Goal: Task Accomplishment & Management: Manage account settings

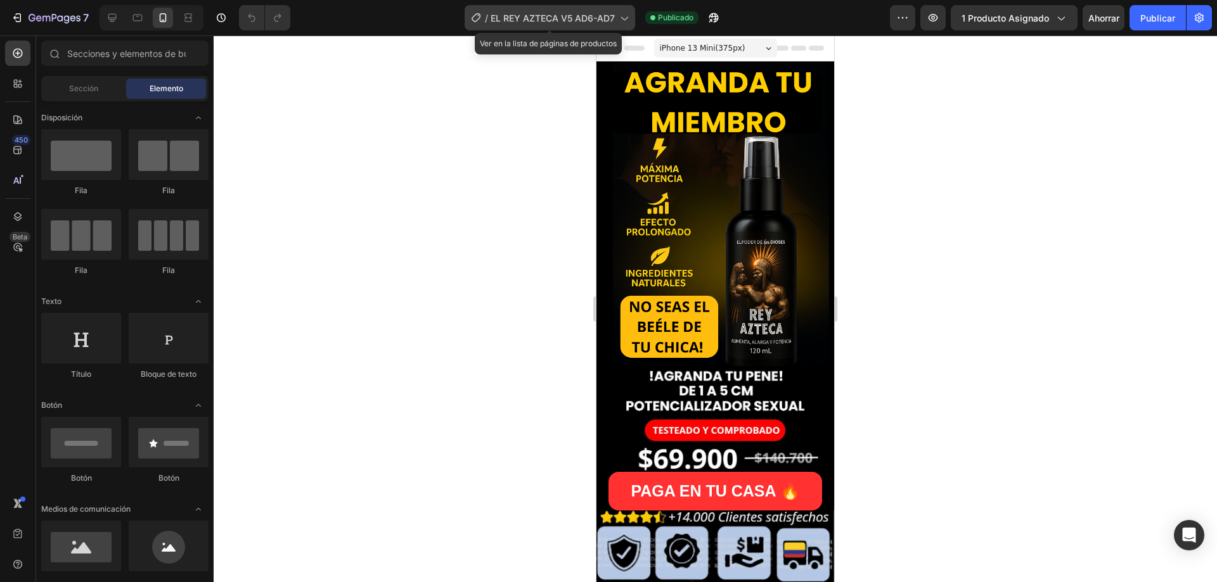
click at [578, 17] on font "EL REY AZTECA V5 AD6-AD7" at bounding box center [552, 18] width 124 height 11
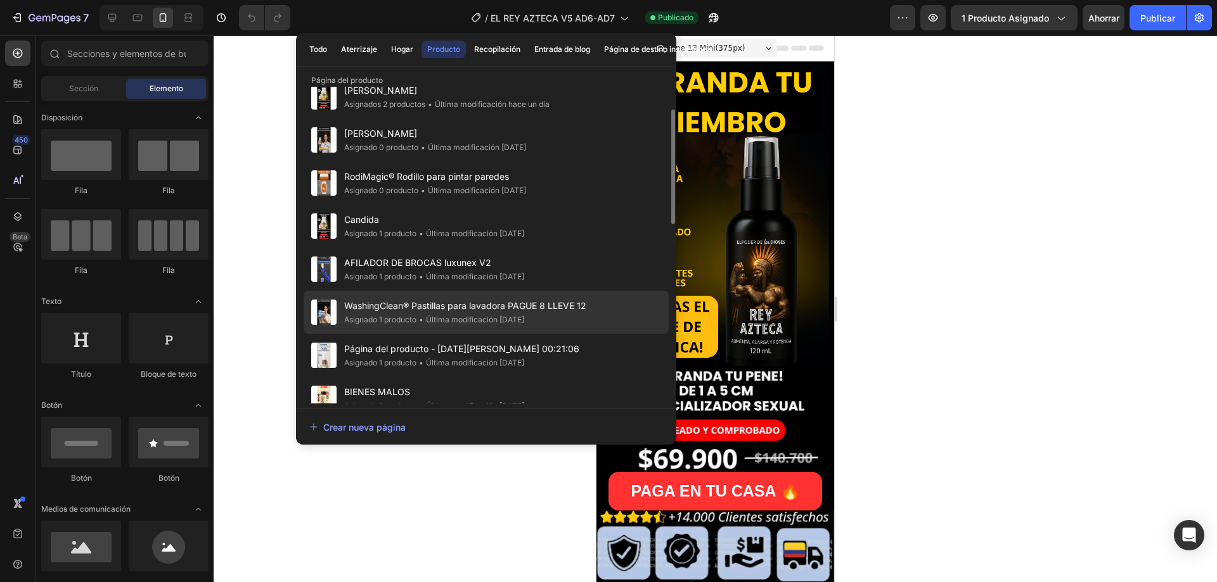
scroll to position [127, 0]
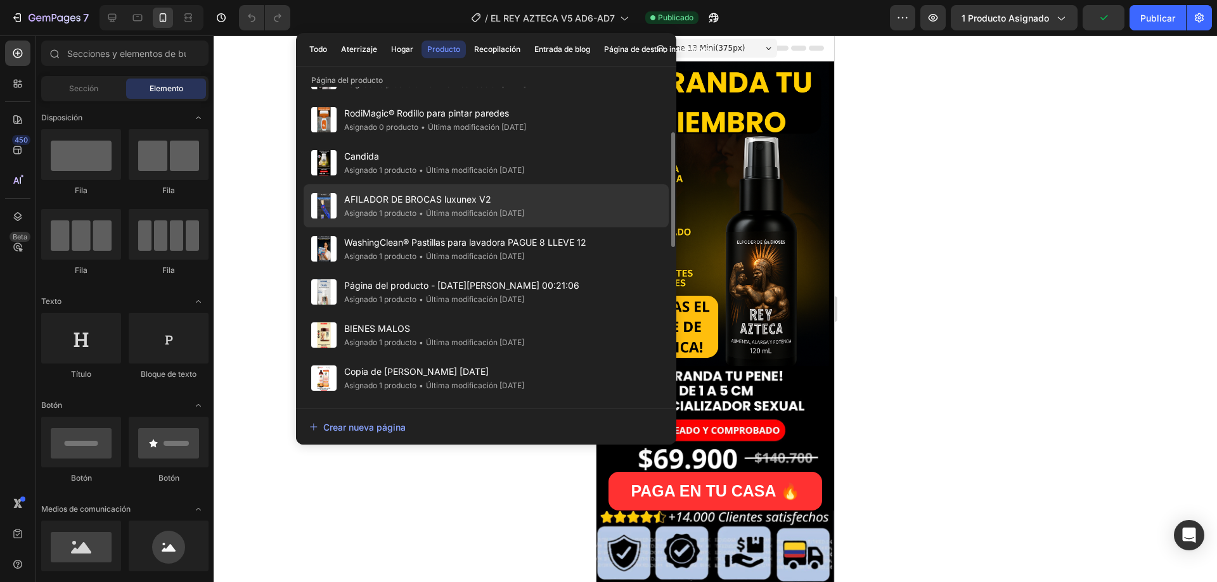
click at [400, 197] on font "AFILADOR DE BROCAS luxunex V2" at bounding box center [417, 199] width 147 height 11
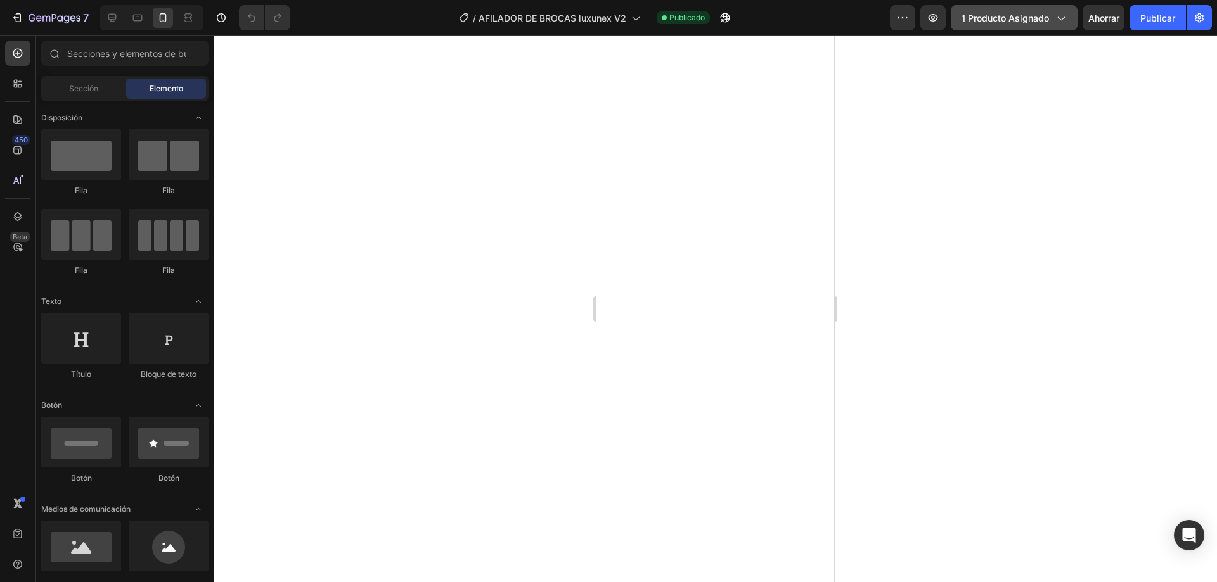
click at [1025, 25] on button "1 producto asignado" at bounding box center [1013, 17] width 127 height 25
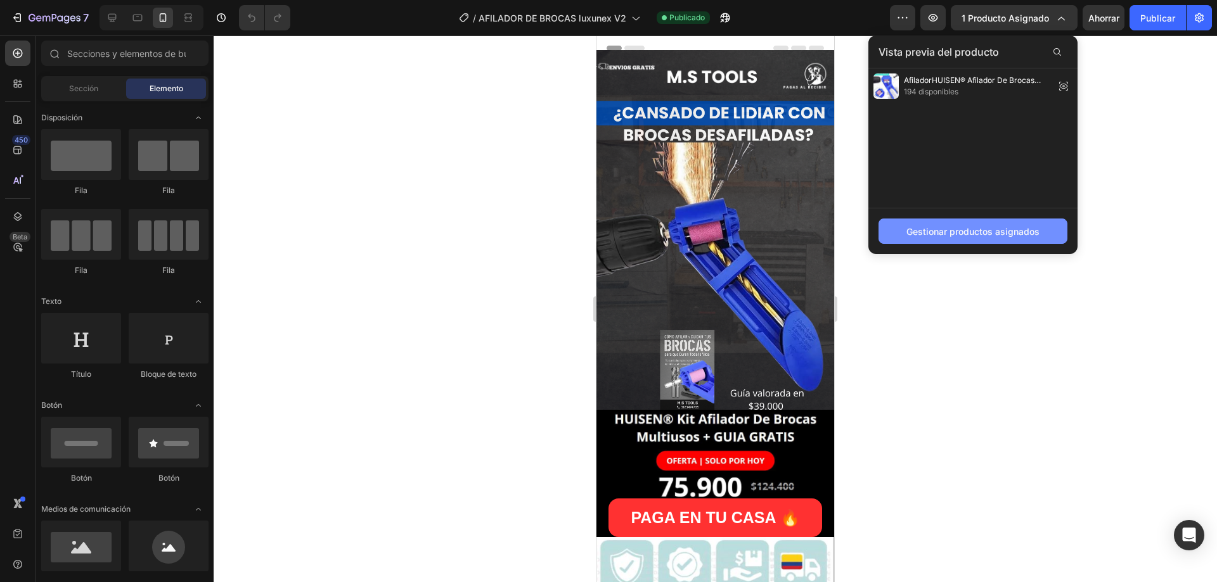
click at [956, 235] on font "Gestionar productos asignados" at bounding box center [972, 231] width 133 height 11
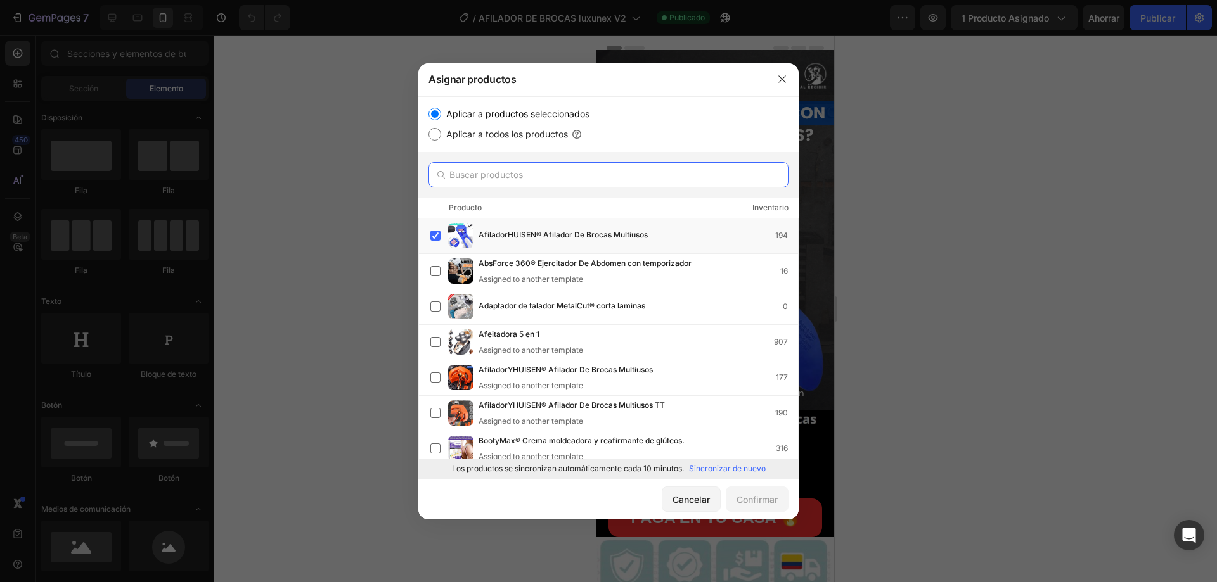
click at [532, 179] on input "text" at bounding box center [608, 174] width 360 height 25
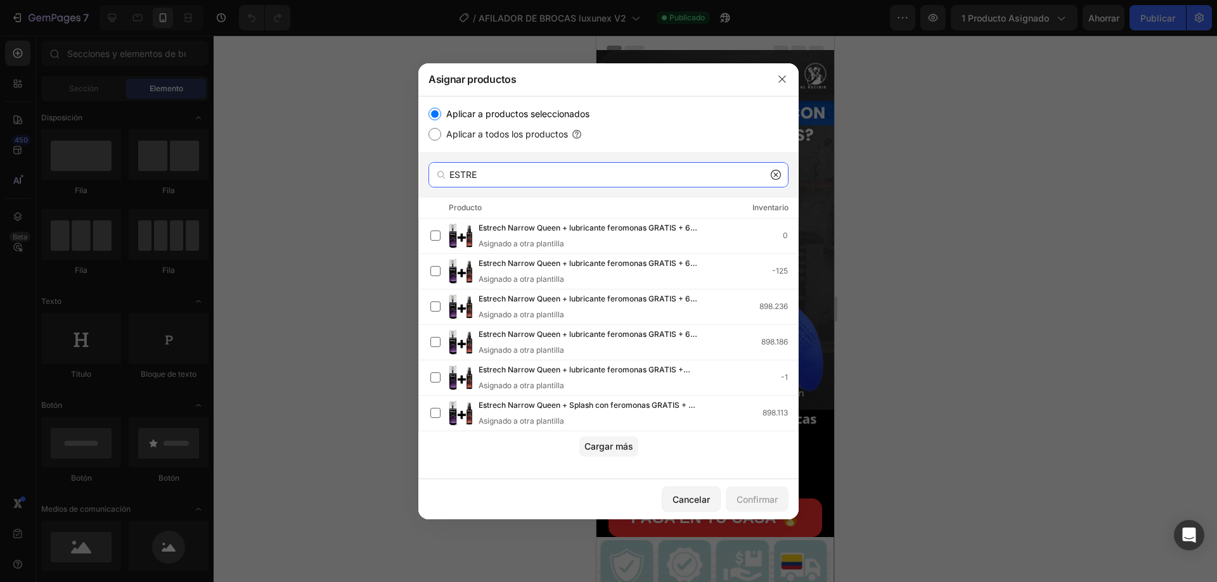
type input "ESTRE"
click at [779, 76] on icon "button" at bounding box center [781, 78] width 7 height 7
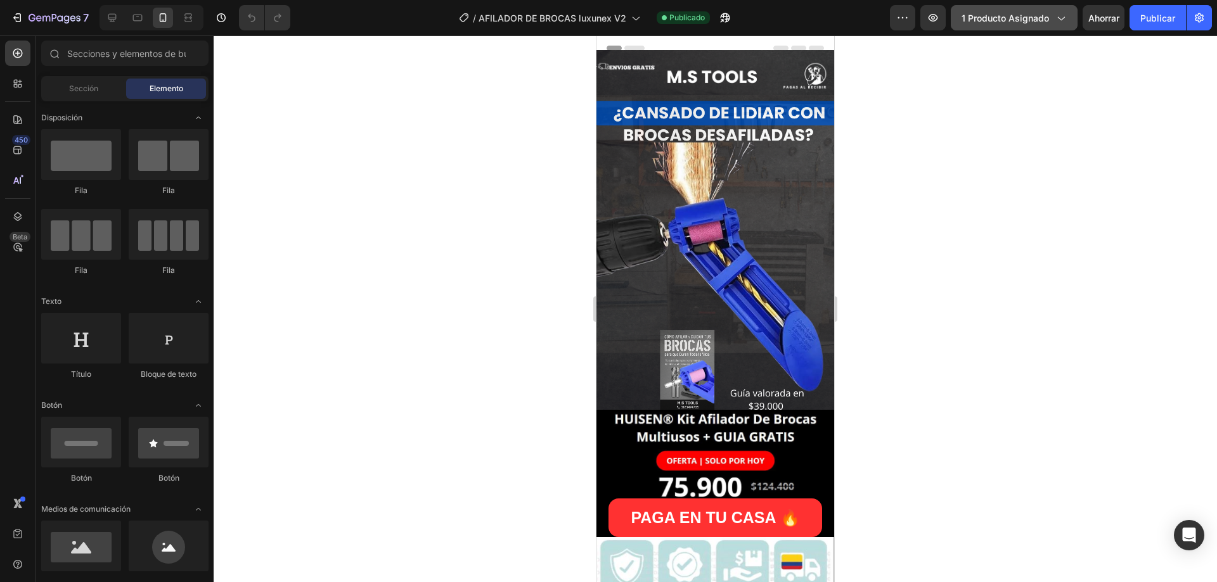
click at [1035, 23] on font "1 producto asignado" at bounding box center [1004, 18] width 87 height 11
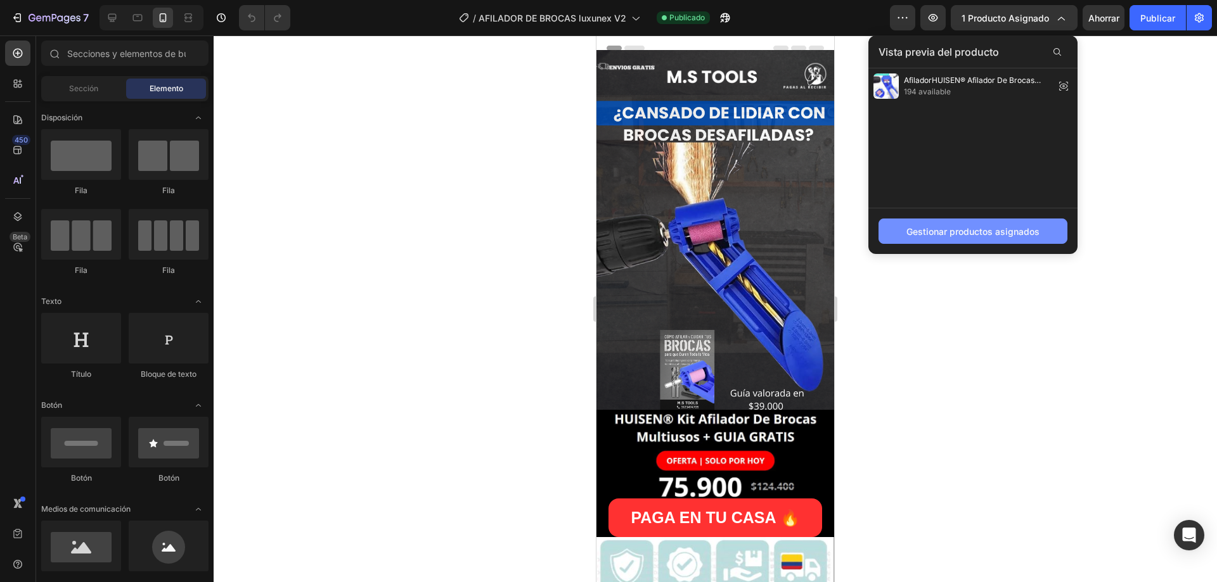
click at [979, 231] on font "Gestionar productos asignados" at bounding box center [972, 231] width 133 height 11
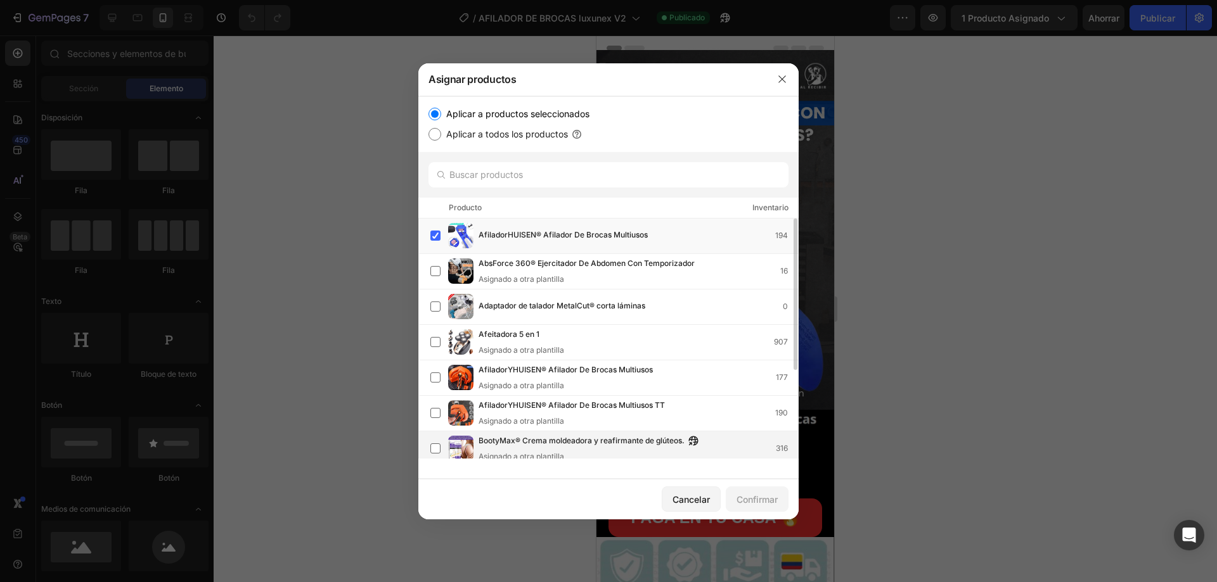
scroll to position [63, 0]
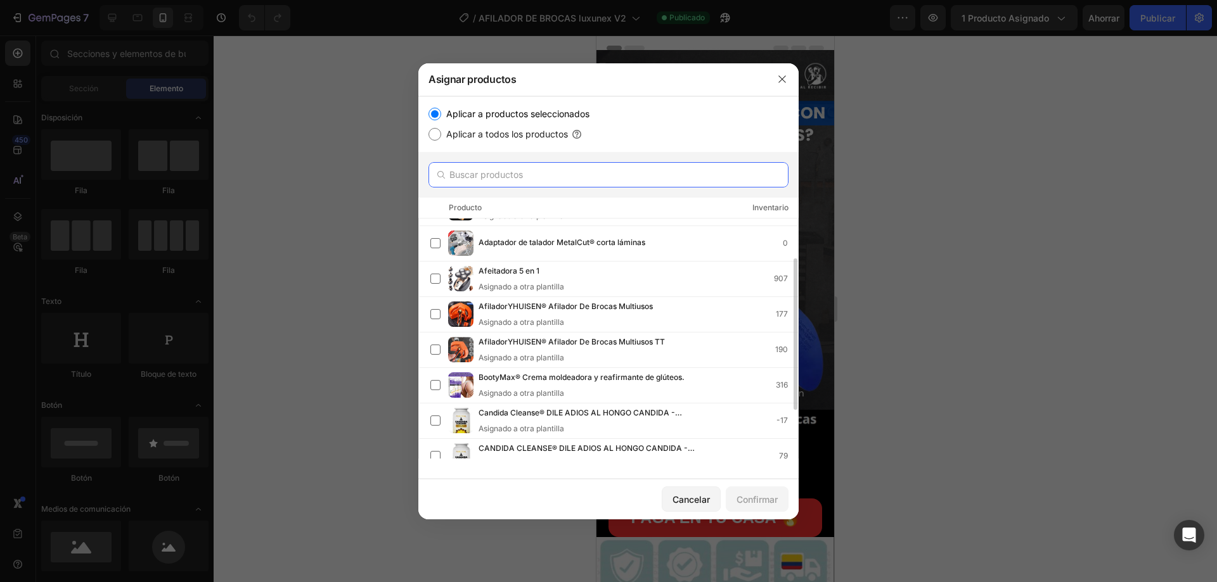
click at [530, 177] on input "text" at bounding box center [608, 174] width 360 height 25
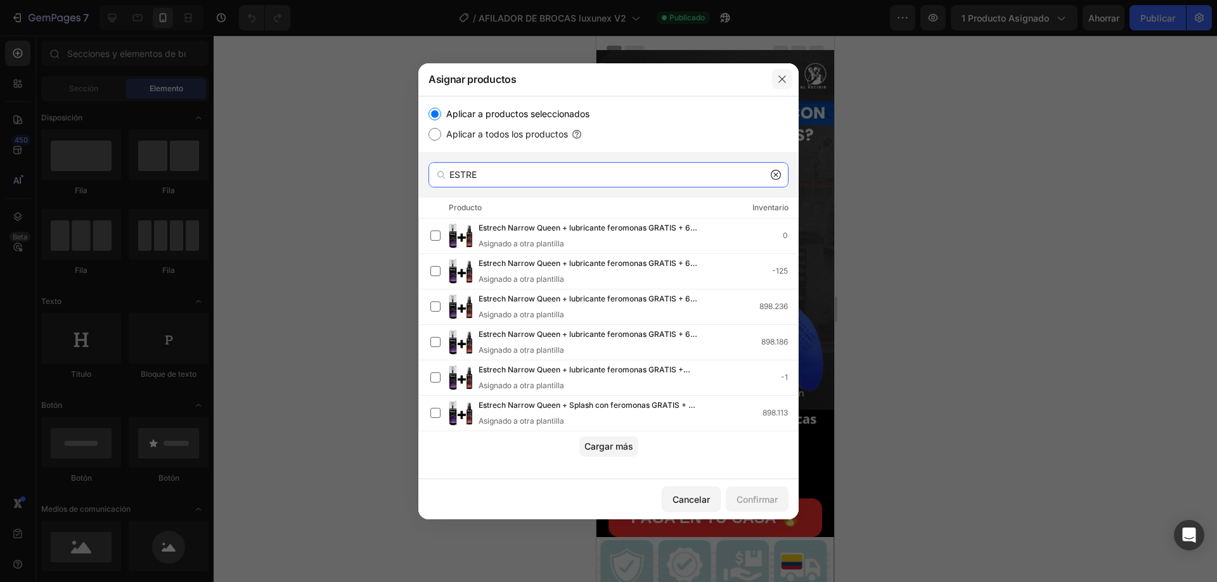
type input "ESTRE"
click at [783, 87] on button "button" at bounding box center [782, 79] width 20 height 20
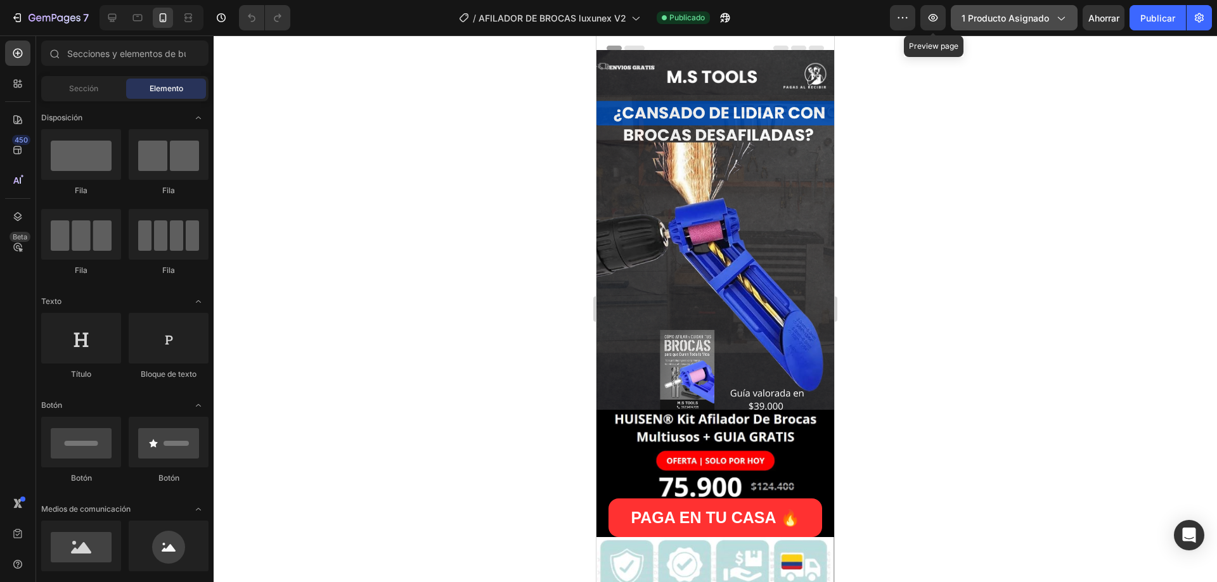
click at [995, 18] on font "1 producto asignado" at bounding box center [1004, 18] width 87 height 11
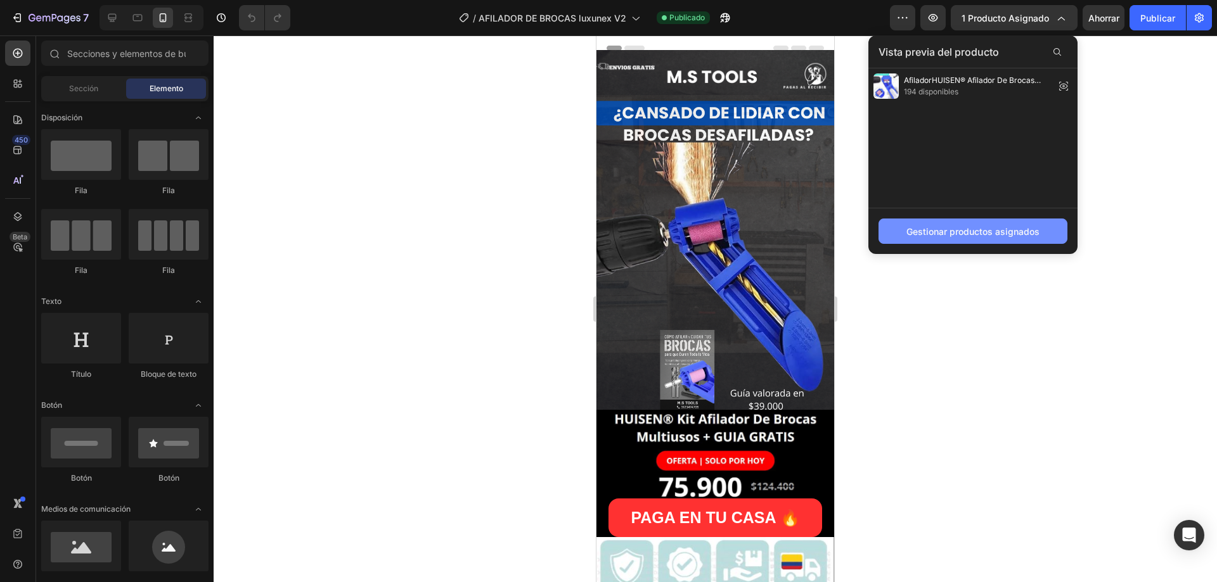
click at [949, 234] on font "Gestionar productos asignados" at bounding box center [972, 231] width 133 height 11
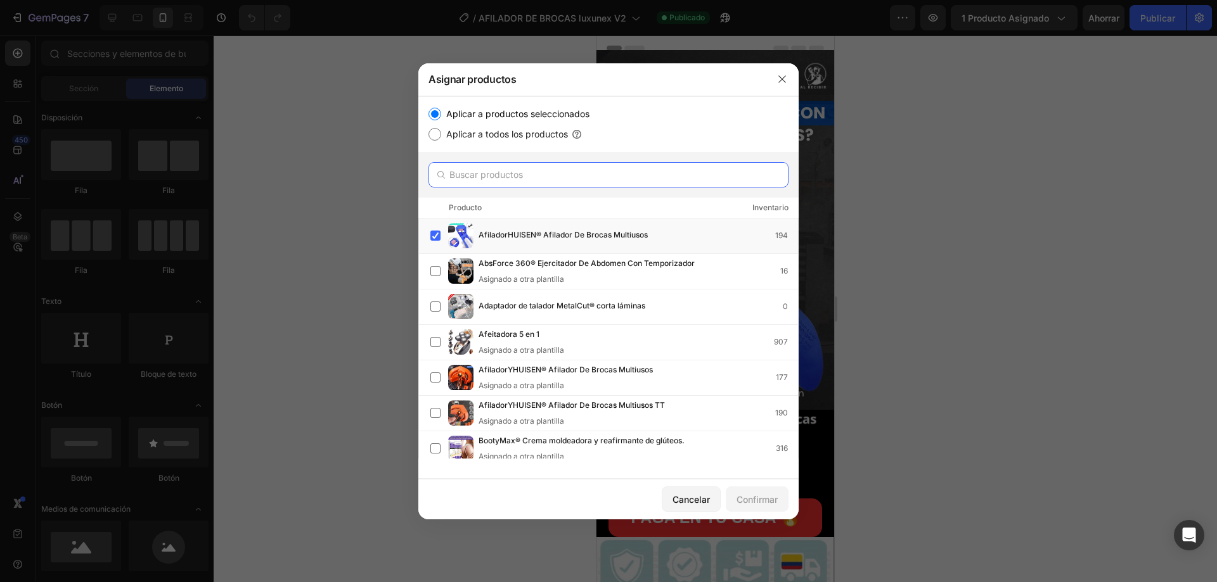
click at [504, 169] on input "text" at bounding box center [608, 174] width 360 height 25
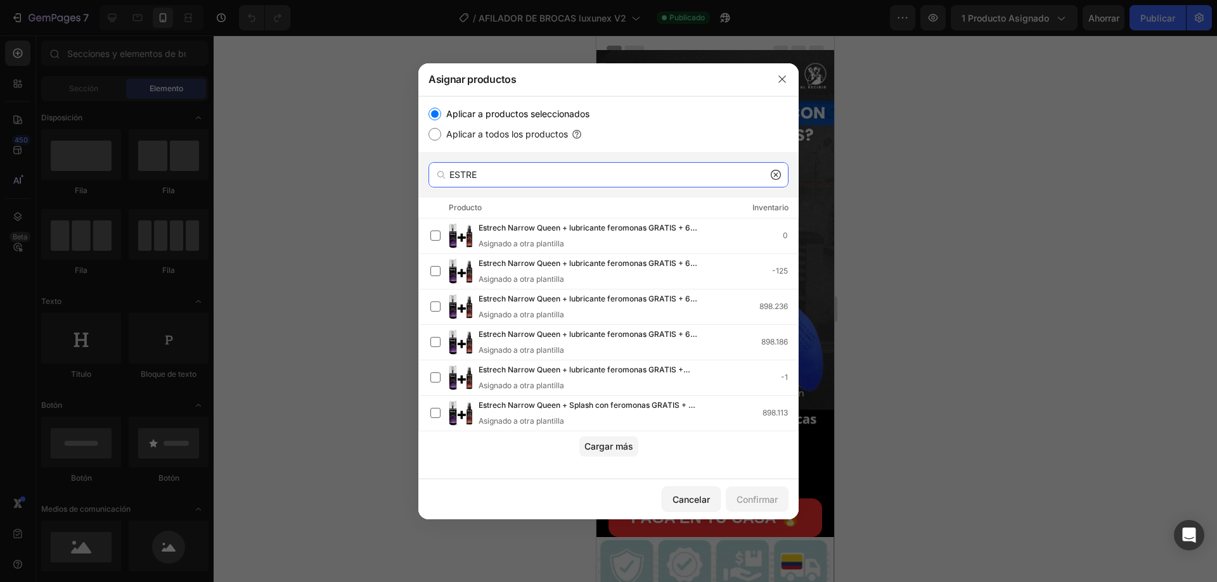
type input "ESTRE"
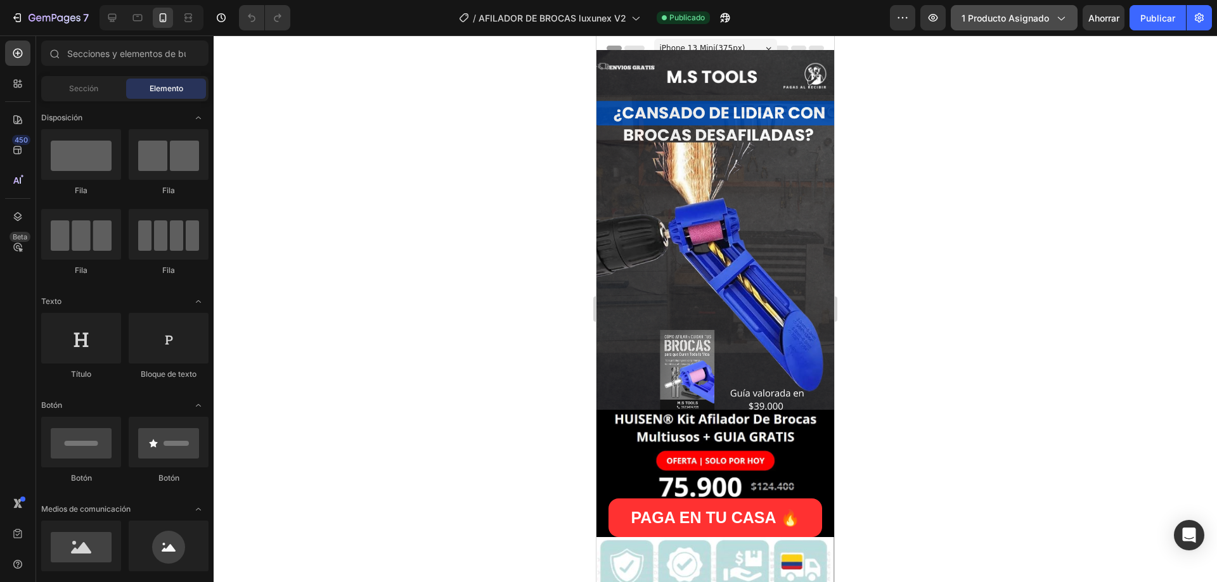
click at [1030, 14] on font "1 producto asignado" at bounding box center [1004, 18] width 87 height 11
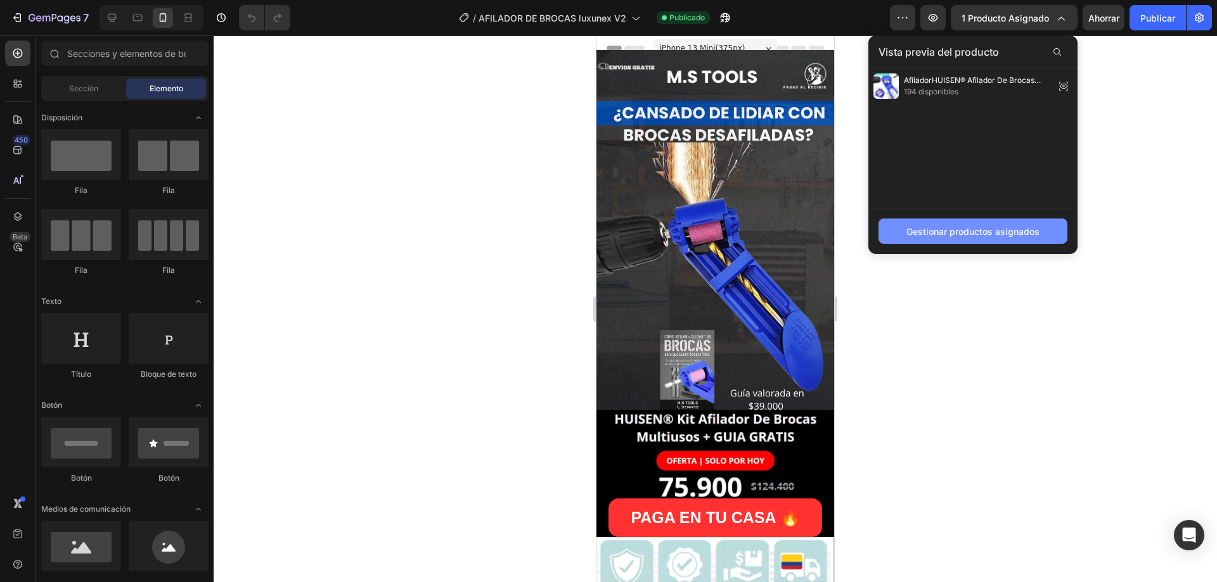
click at [955, 229] on font "Gestionar productos asignados" at bounding box center [972, 231] width 133 height 11
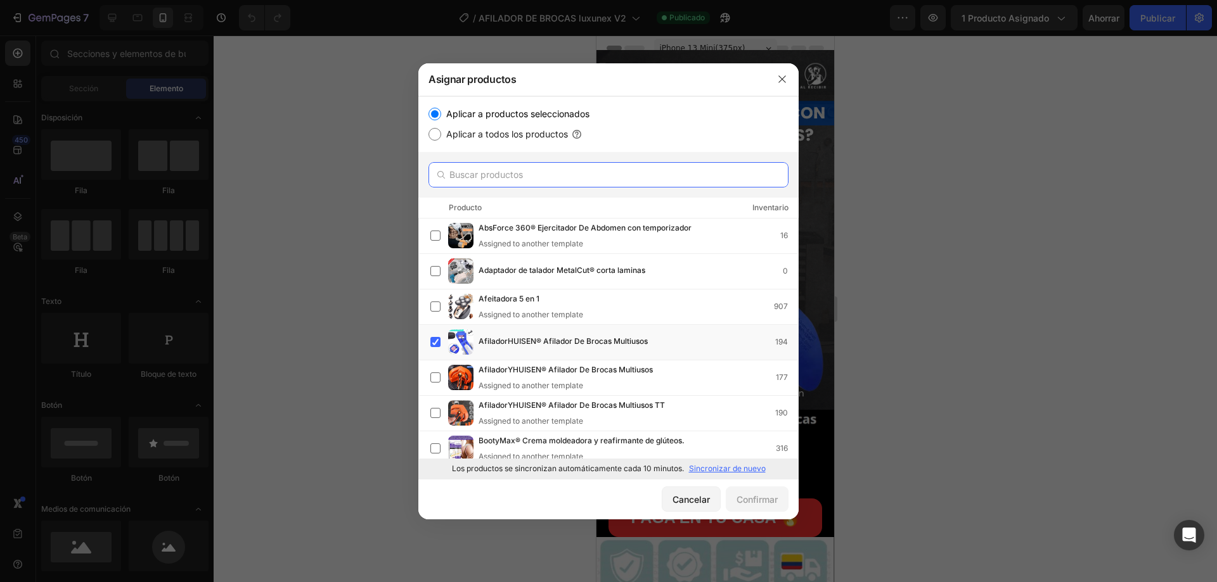
click at [584, 165] on input "text" at bounding box center [608, 174] width 360 height 25
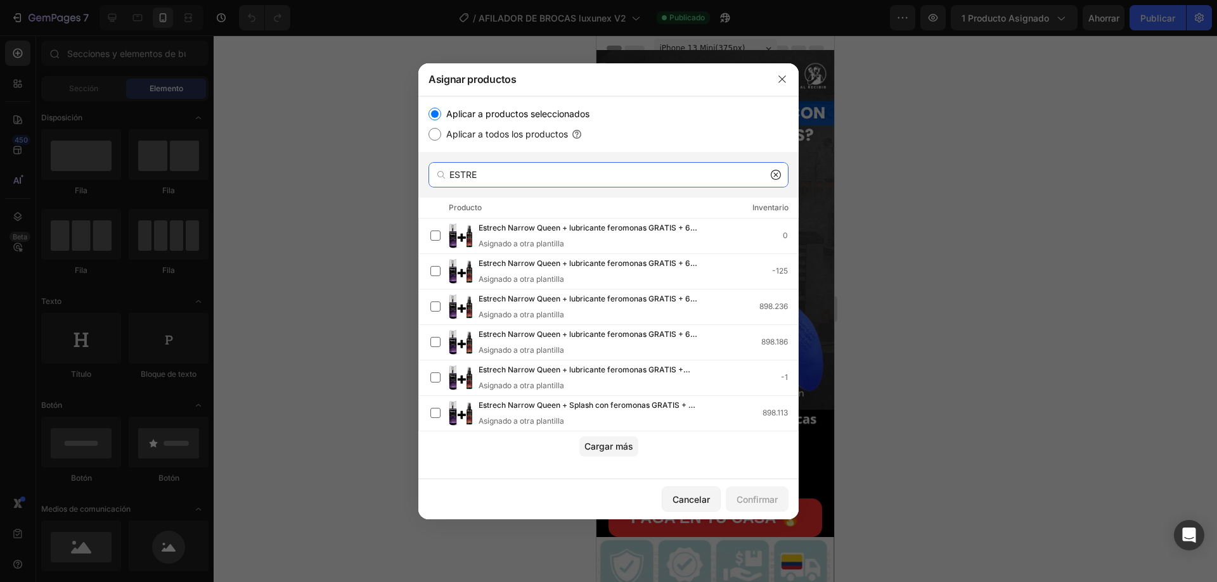
type input "ESTRE"
drag, startPoint x: 613, startPoint y: 445, endPoint x: 613, endPoint y: 437, distance: 8.3
click at [613, 445] on font "Cargar más" at bounding box center [608, 446] width 49 height 11
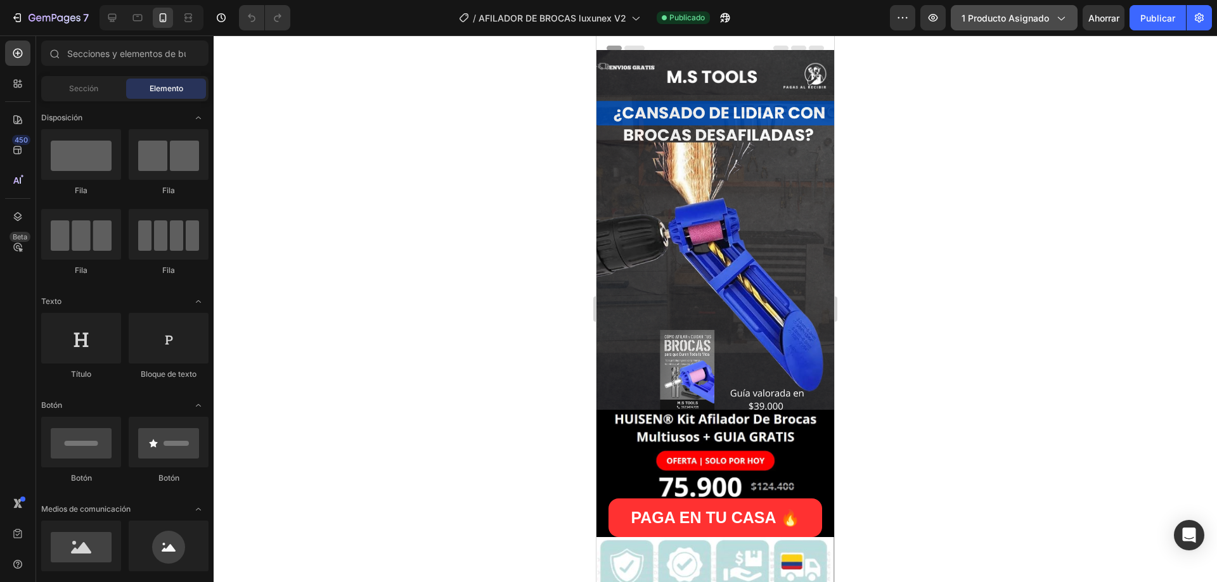
click at [1008, 18] on font "1 producto asignado" at bounding box center [1004, 18] width 87 height 11
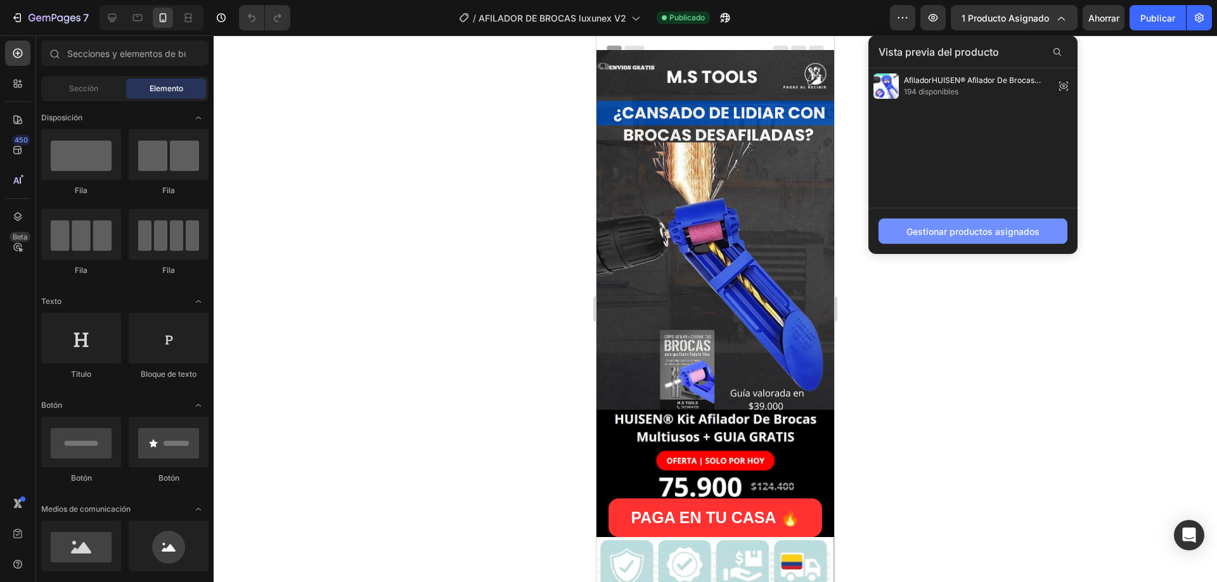
click at [953, 237] on font "Gestionar productos asignados" at bounding box center [972, 231] width 133 height 13
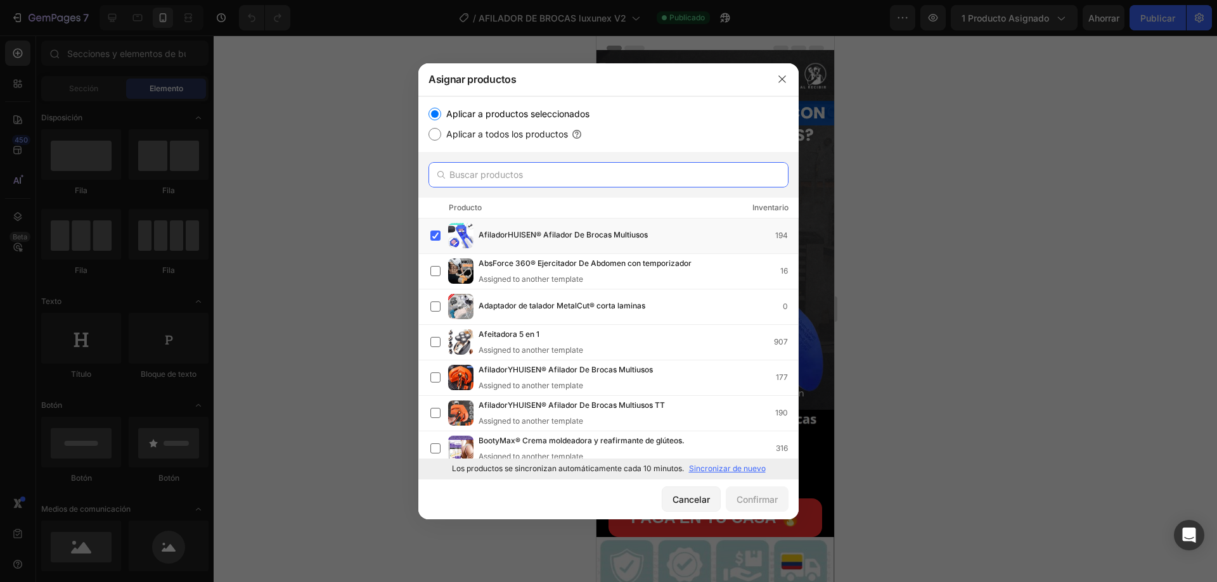
click at [537, 184] on input "text" at bounding box center [608, 174] width 360 height 25
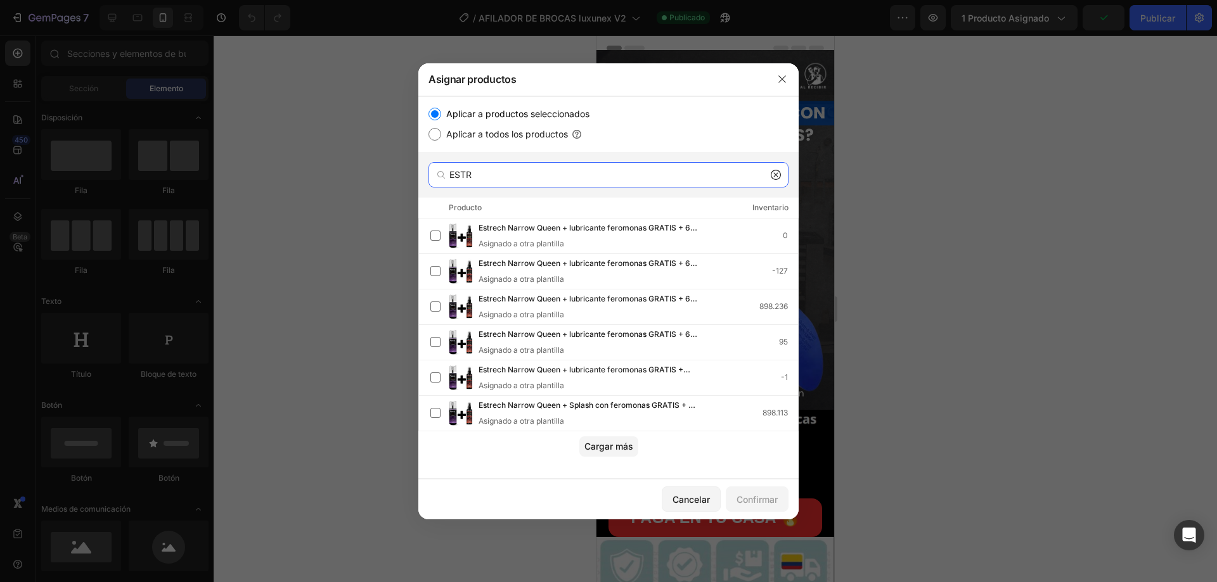
drag, startPoint x: 508, startPoint y: 164, endPoint x: 373, endPoint y: 176, distance: 136.1
click at [373, 176] on div "Asignar productos Aplicar a productos seleccionados Aplicar a todos los product…" at bounding box center [608, 291] width 1217 height 582
paste input "strech"
type input "Estrech"
click at [623, 453] on button "Cargar más" at bounding box center [608, 447] width 59 height 20
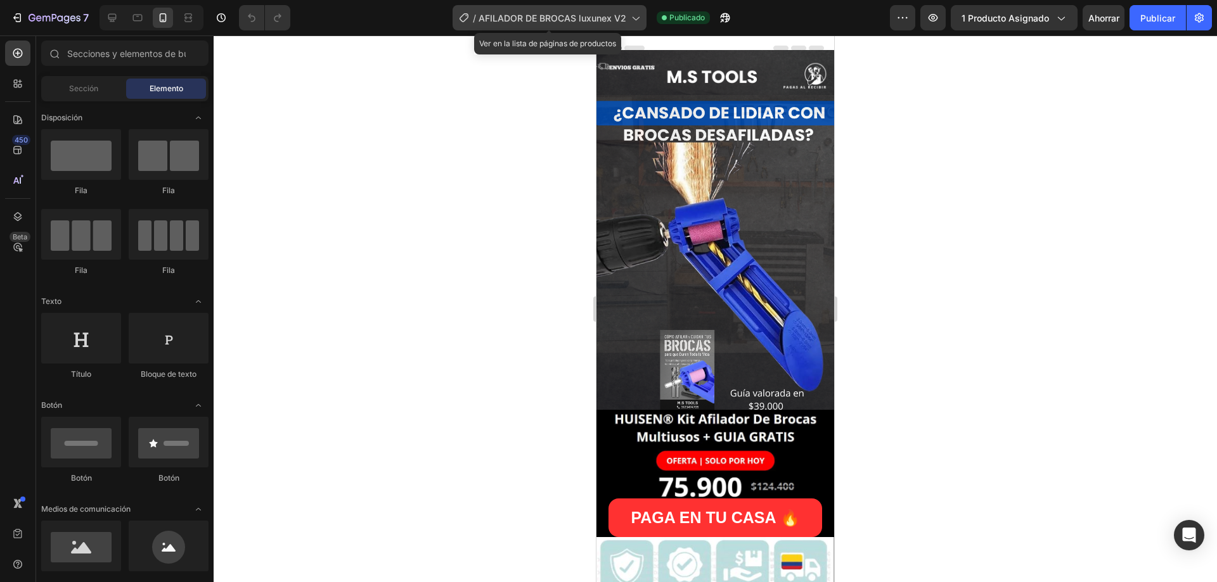
click at [591, 25] on div "/ AFILADOR DE BROCAS luxunex V2" at bounding box center [549, 17] width 194 height 25
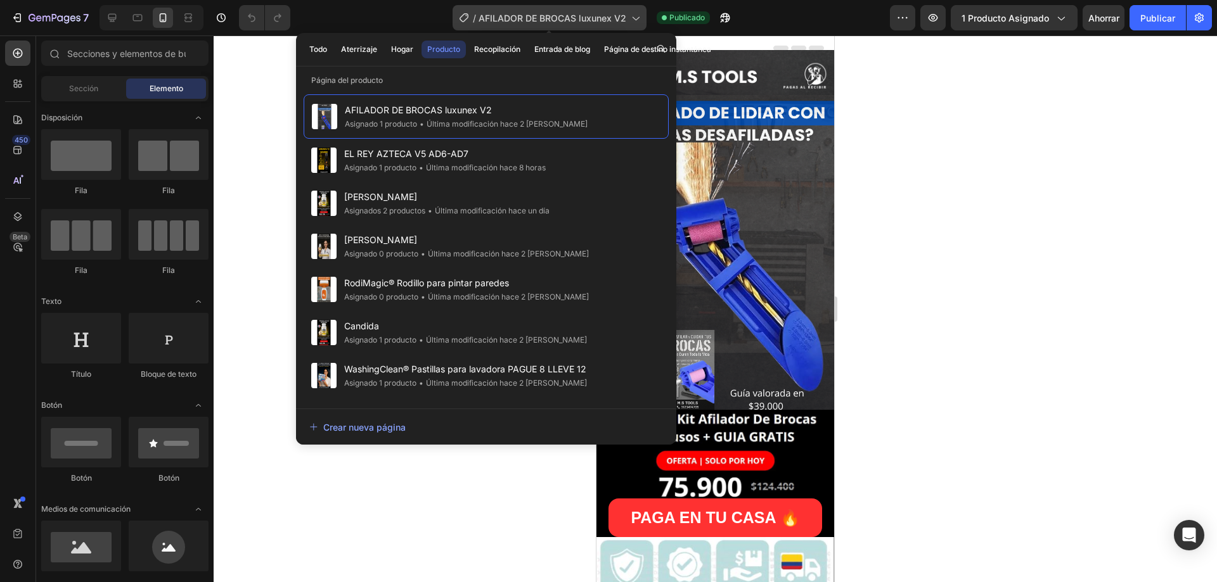
click at [591, 25] on div "/ AFILADOR DE BROCAS luxunex V2" at bounding box center [549, 17] width 194 height 25
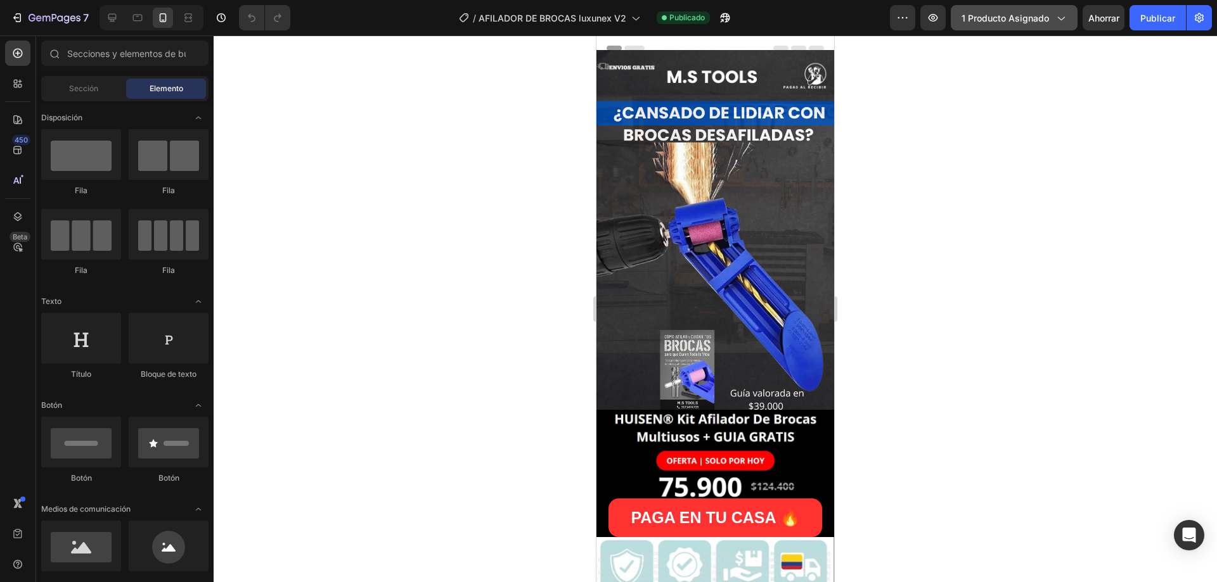
click at [1011, 25] on button "1 producto asignado" at bounding box center [1013, 17] width 127 height 25
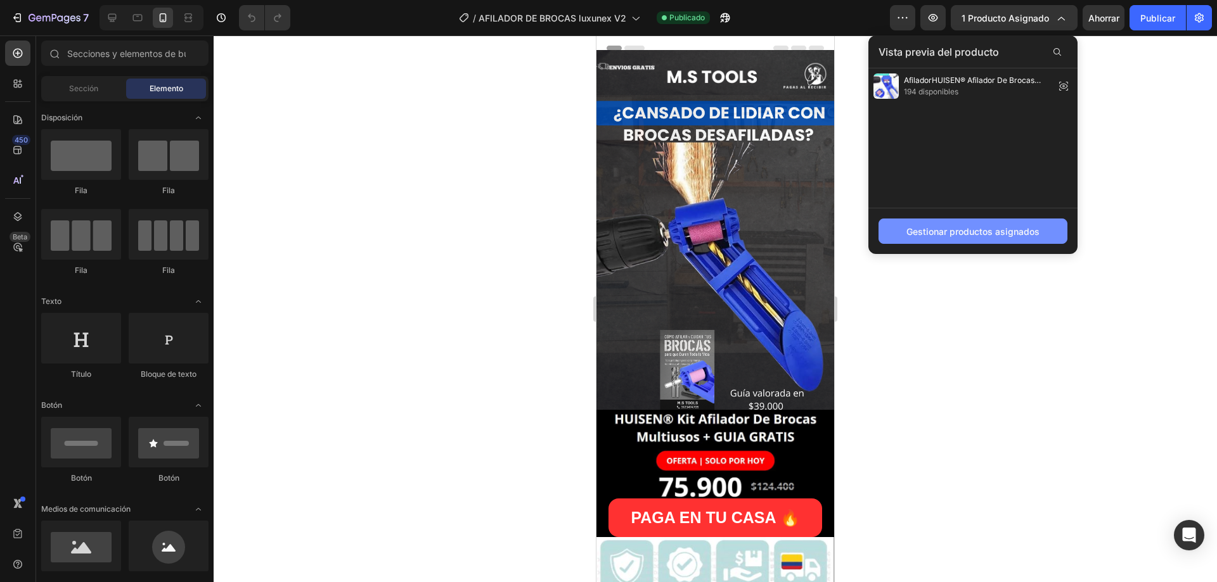
click at [972, 225] on font "Gestionar productos asignados" at bounding box center [972, 231] width 133 height 13
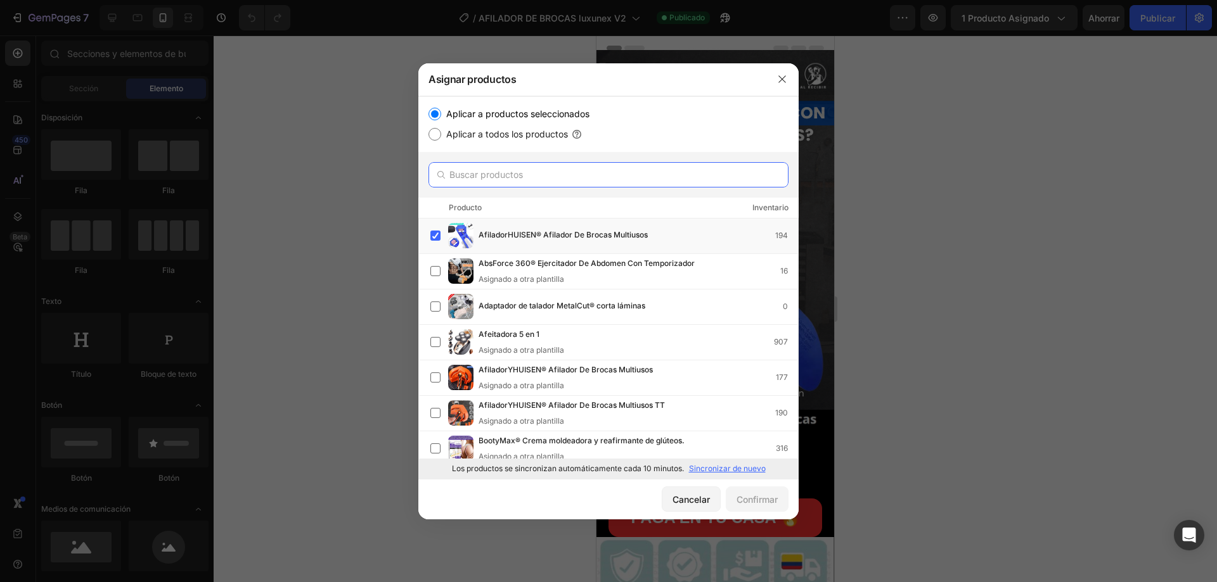
click at [549, 178] on input "text" at bounding box center [608, 174] width 360 height 25
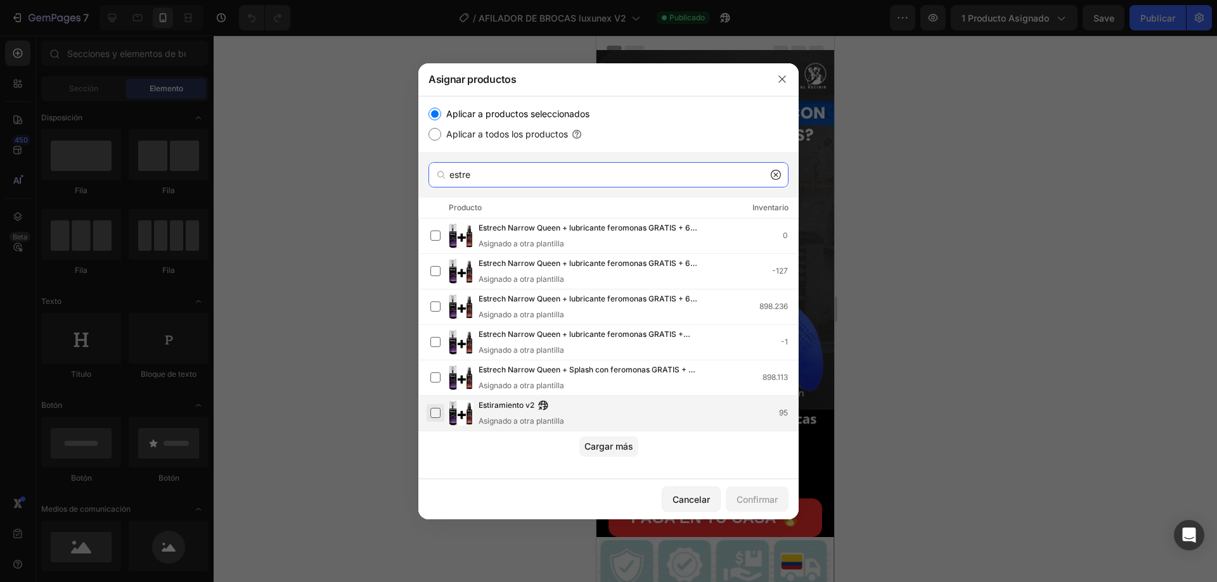
type input "estre"
click at [430, 418] on label at bounding box center [435, 413] width 10 height 10
click at [746, 501] on font "Confirmar" at bounding box center [756, 499] width 41 height 11
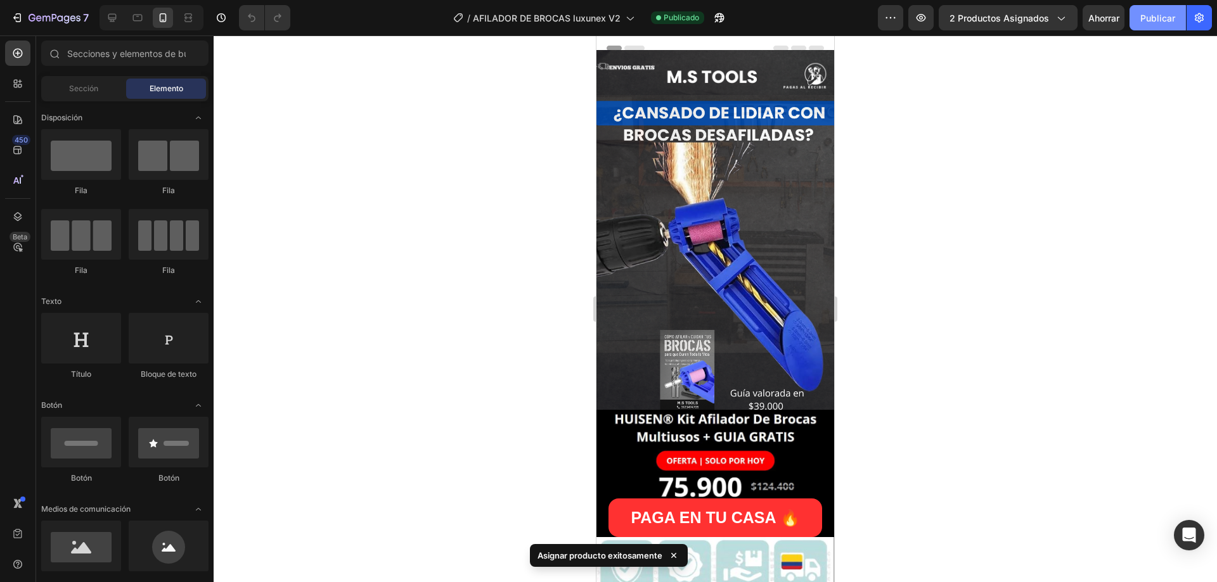
click at [1158, 15] on font "Publicar" at bounding box center [1157, 18] width 35 height 11
